Goal: Transaction & Acquisition: Purchase product/service

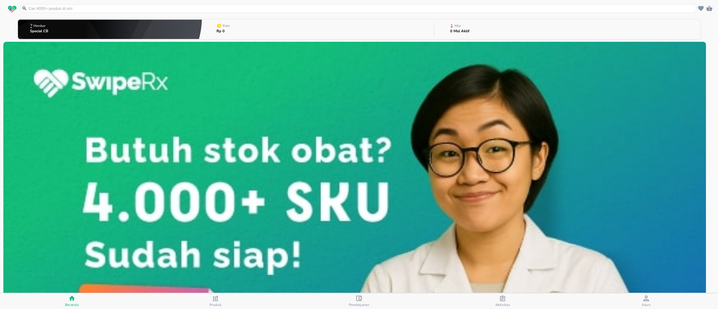
click at [98, 4] on div at bounding box center [358, 8] width 676 height 9
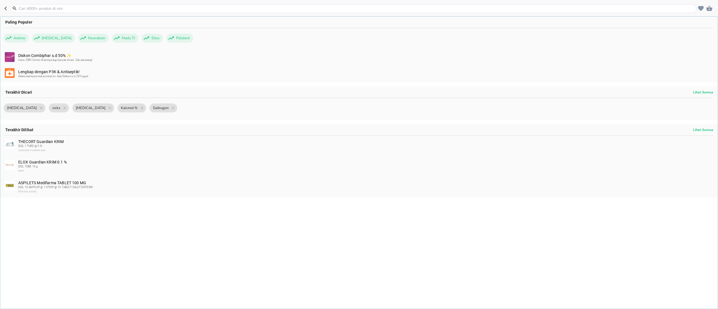
click at [116, 9] on input "text" at bounding box center [356, 9] width 677 height 6
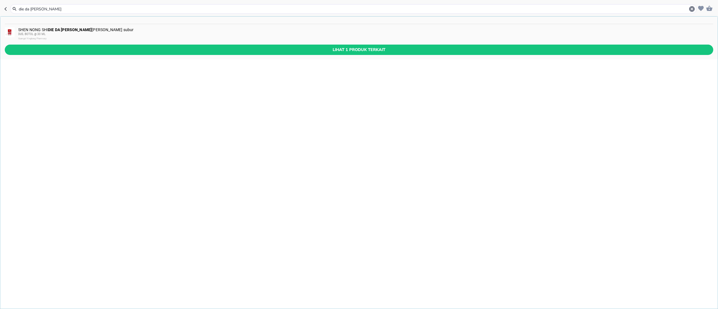
type input "die da [PERSON_NAME]"
click at [53, 30] on b "DIE DA [PERSON_NAME]" at bounding box center [70, 29] width 44 height 4
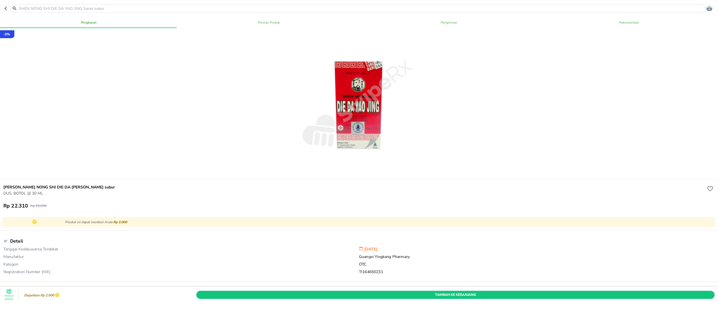
click at [70, 6] on input "text" at bounding box center [360, 9] width 685 height 6
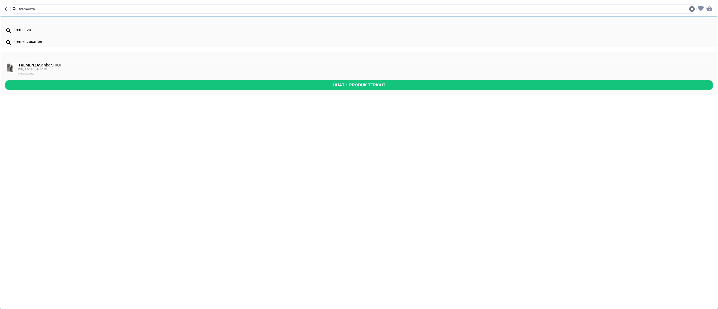
type input "tremenza"
click at [117, 70] on div "DUS, 1 BOTOL @ 60 ML" at bounding box center [365, 69] width 694 height 4
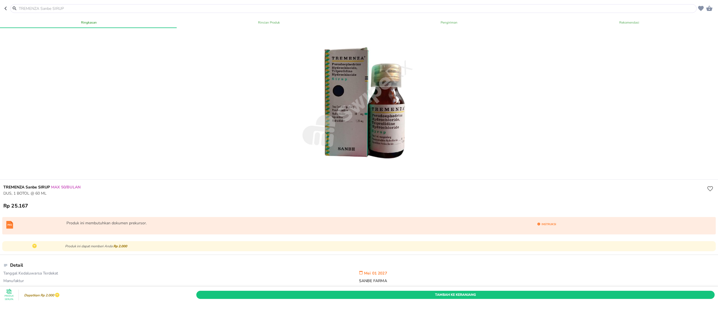
click at [27, 6] on input "text" at bounding box center [356, 9] width 677 height 6
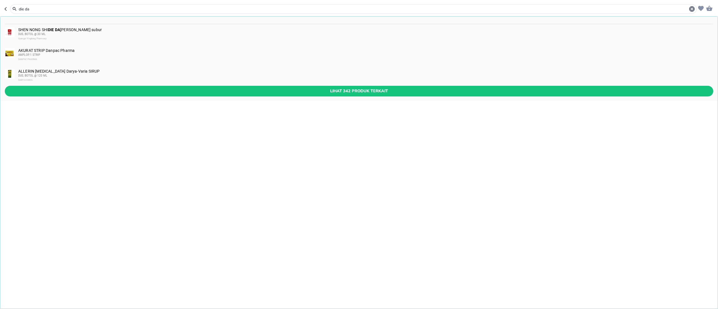
type input "die da"
click at [47, 31] on div "[PERSON_NAME] NONG SHI DIE DA [PERSON_NAME] subur DUS, BOTOL @ 30 ML Guangxi Yi…" at bounding box center [365, 33] width 694 height 13
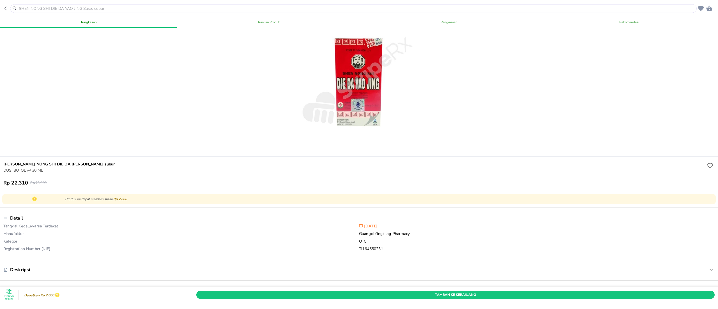
scroll to position [56, 0]
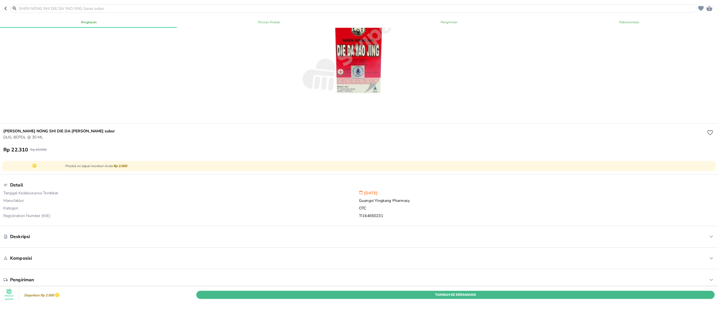
click at [502, 292] on span "Tambah Ke Keranjang" at bounding box center [455, 295] width 510 height 6
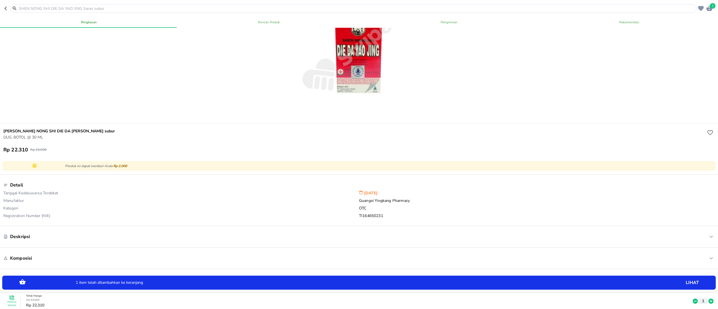
click at [708, 299] on icon at bounding box center [710, 301] width 5 height 5
click at [710, 11] on icon "button" at bounding box center [709, 8] width 7 height 7
